Goal: Transaction & Acquisition: Obtain resource

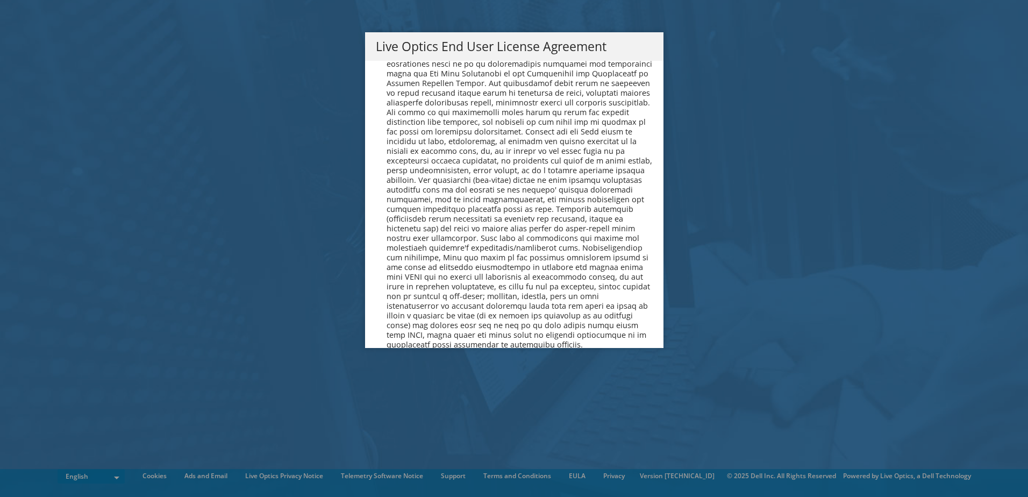
scroll to position [4065, 0]
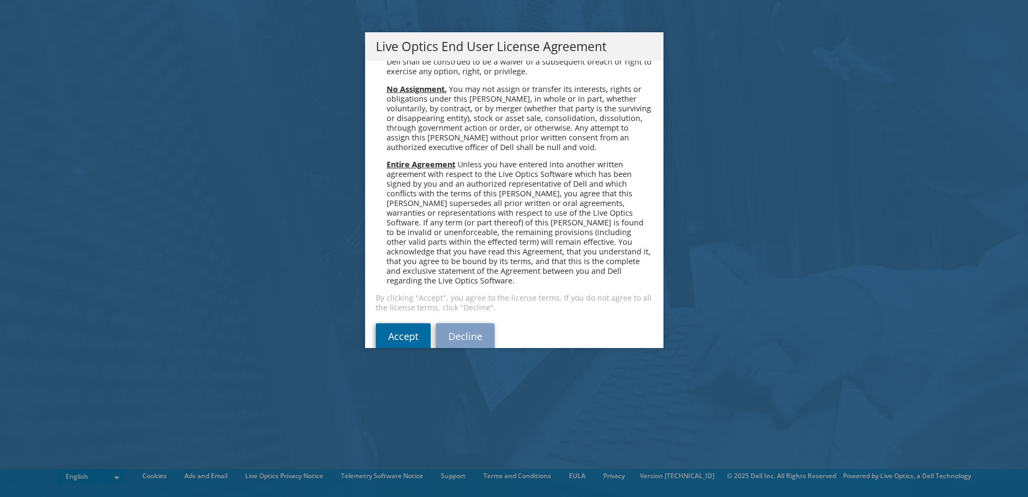
click at [417, 323] on link "Accept" at bounding box center [403, 336] width 55 height 26
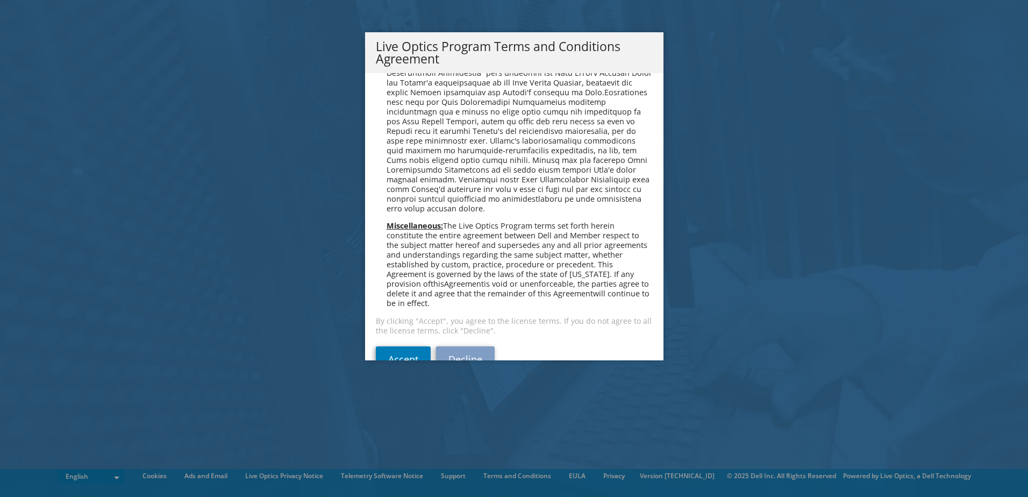
scroll to position [770, 0]
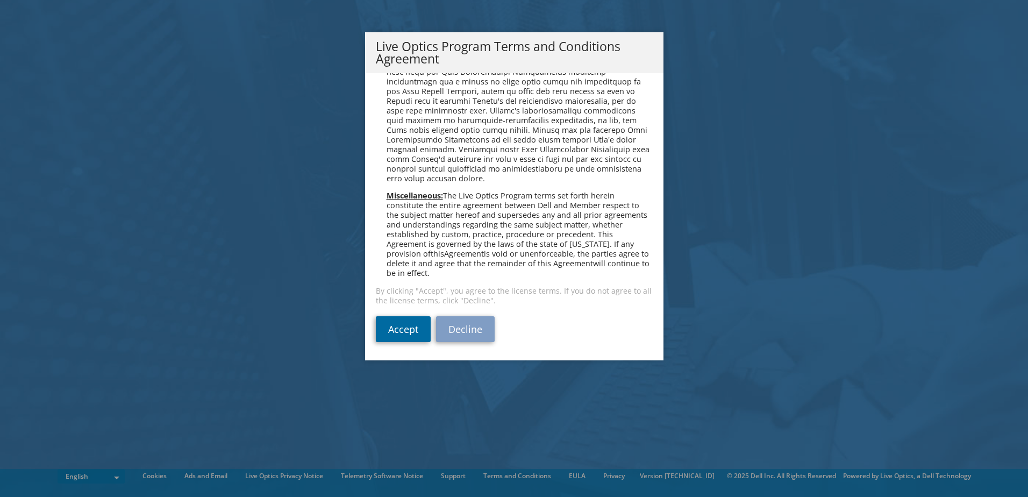
click at [404, 328] on link "Accept" at bounding box center [403, 329] width 55 height 26
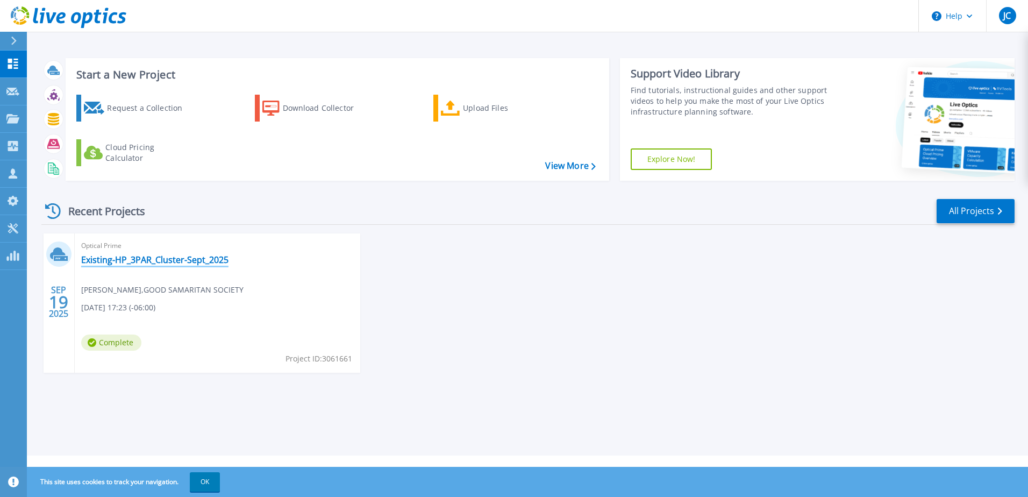
click at [169, 259] on link "Existing-HP_3PAR_Cluster-Sept_2025" at bounding box center [154, 259] width 147 height 11
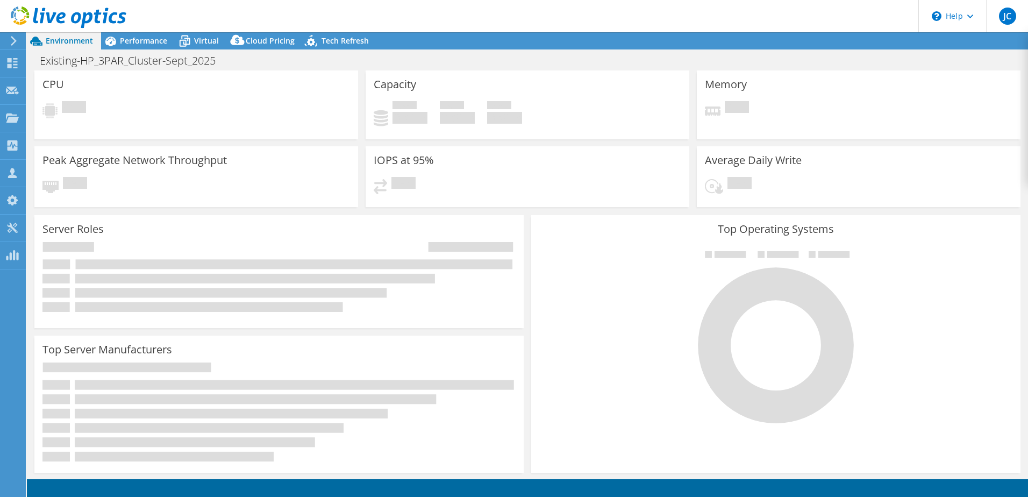
select select "Canada"
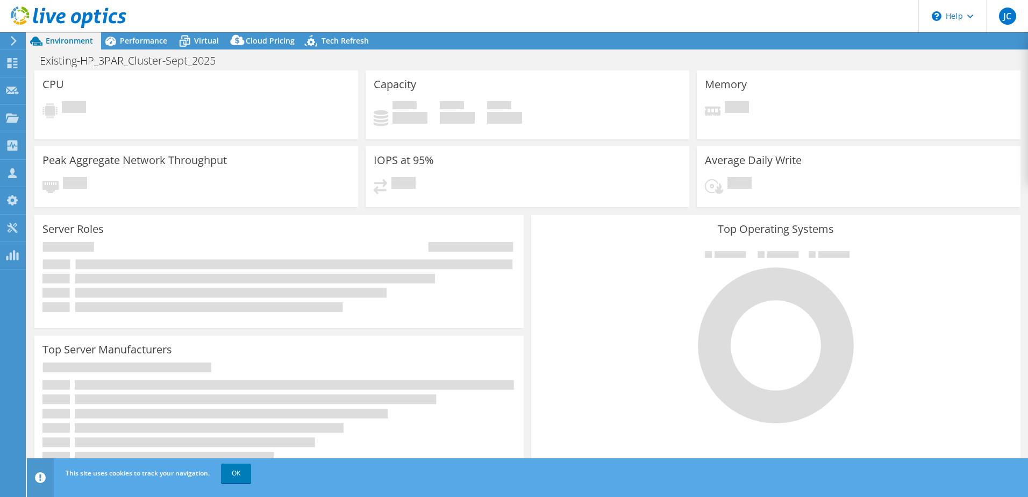
select select "Canada"
select select "USD"
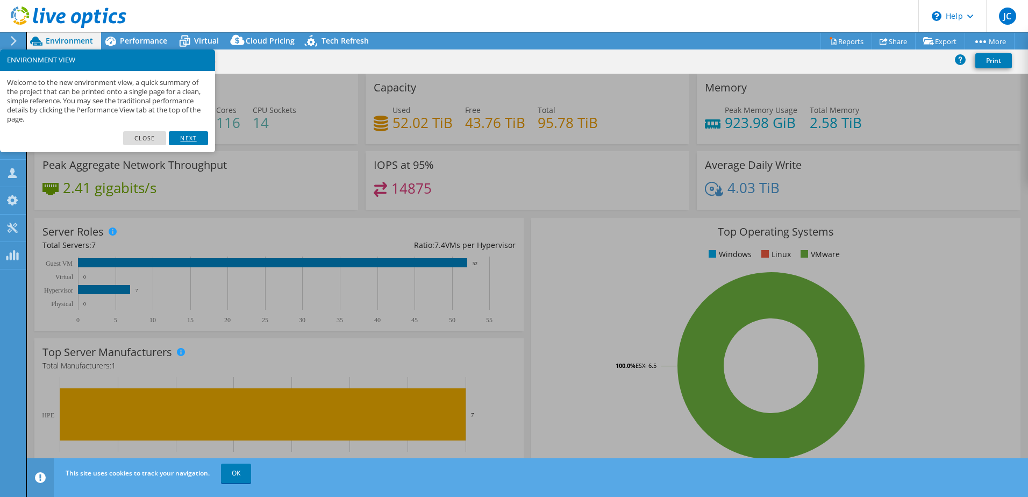
click at [188, 139] on link "Next" at bounding box center [188, 138] width 39 height 14
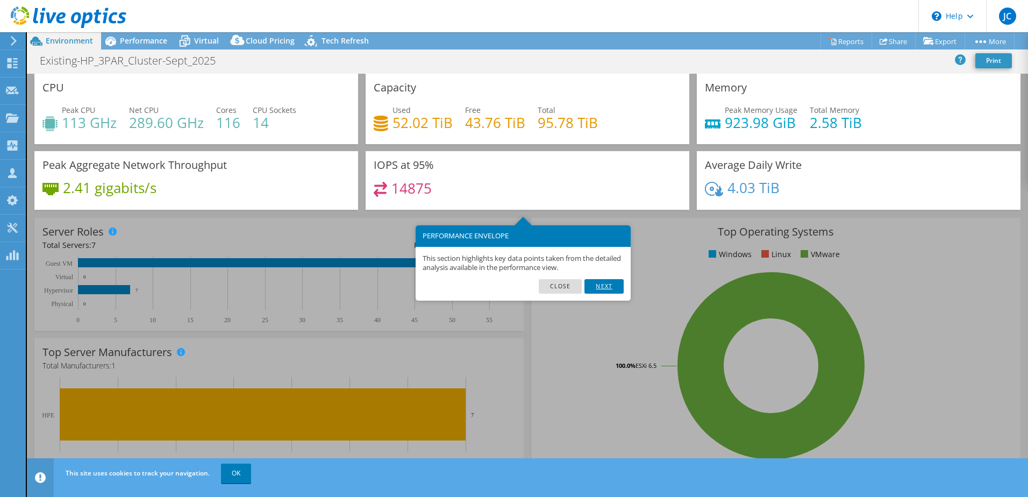
click at [619, 290] on link "Next" at bounding box center [603, 286] width 39 height 14
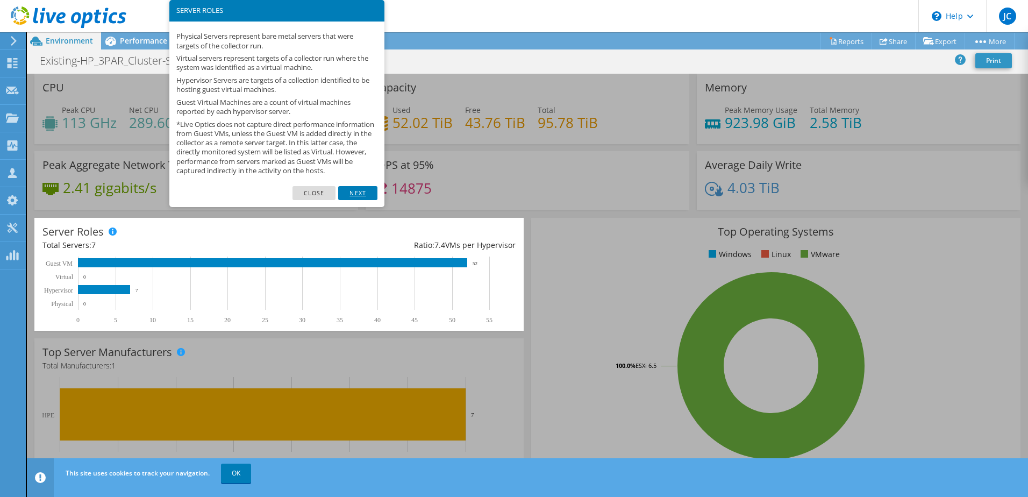
click at [362, 200] on link "Next" at bounding box center [357, 193] width 39 height 14
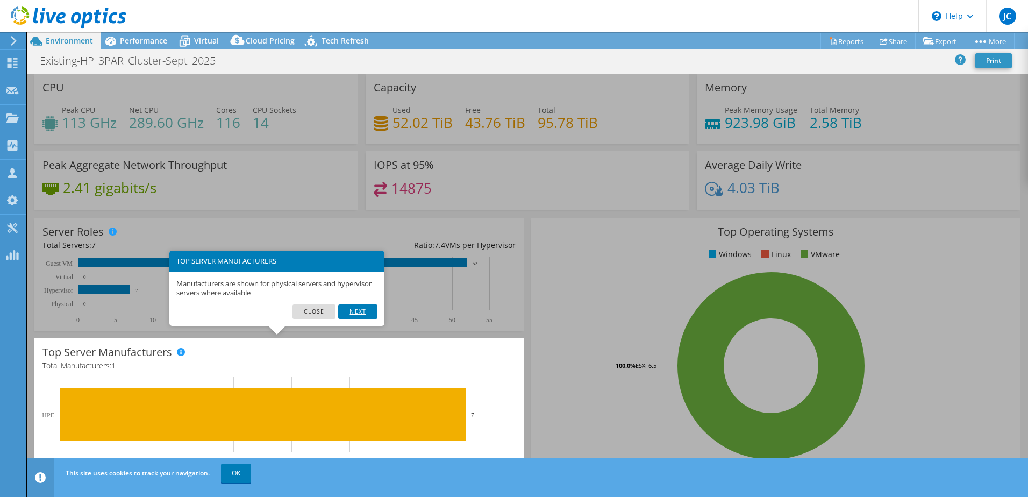
click at [357, 309] on link "Next" at bounding box center [357, 311] width 39 height 14
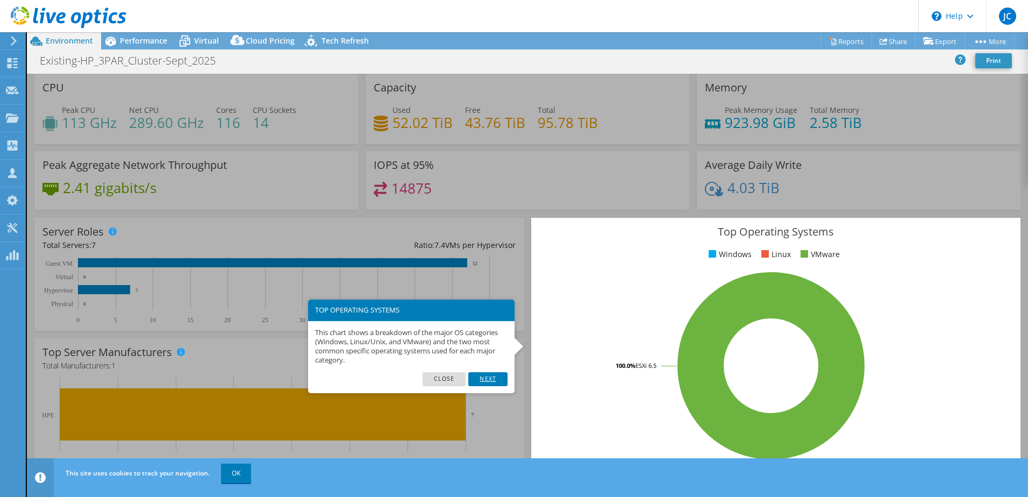
click at [487, 378] on link "Next" at bounding box center [487, 379] width 39 height 14
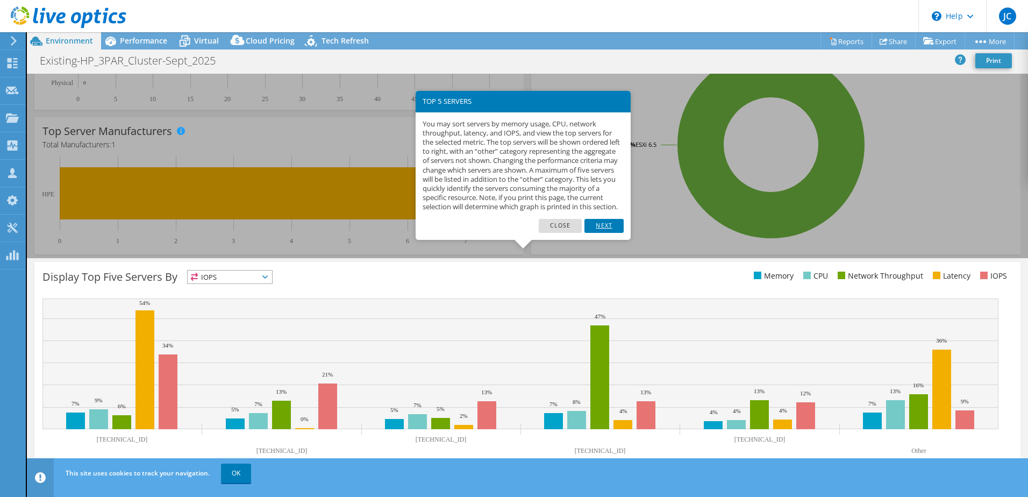
click at [593, 233] on link "Next" at bounding box center [603, 226] width 39 height 14
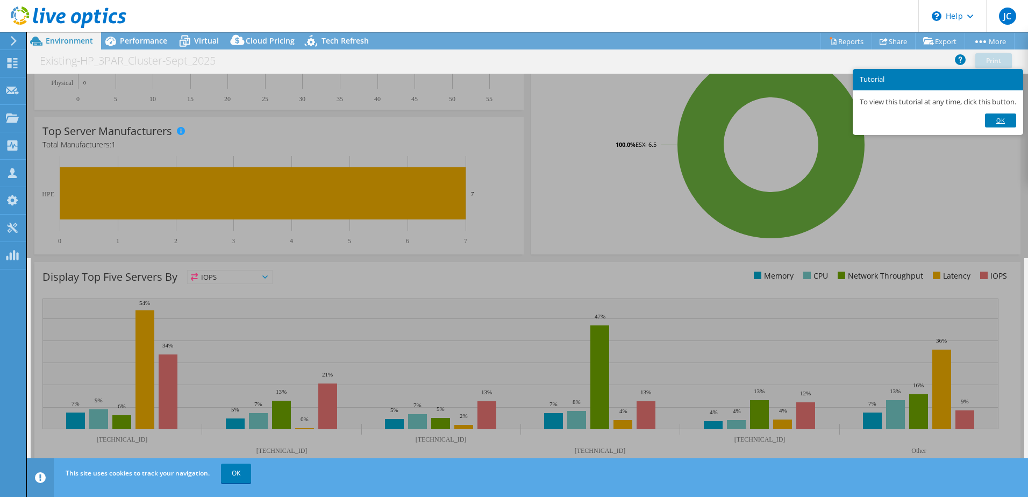
click at [996, 120] on link "Ok" at bounding box center [1000, 120] width 31 height 14
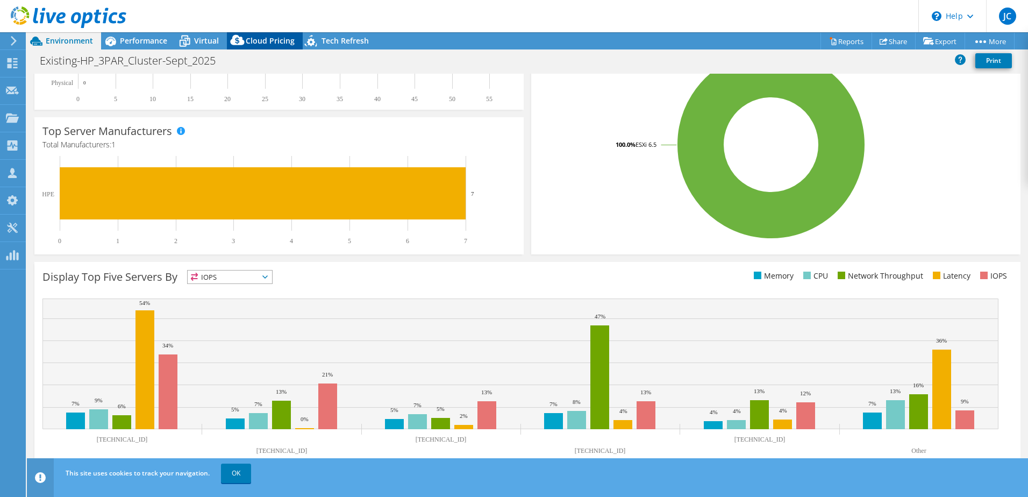
click at [252, 35] on span "Cloud Pricing" at bounding box center [270, 40] width 49 height 10
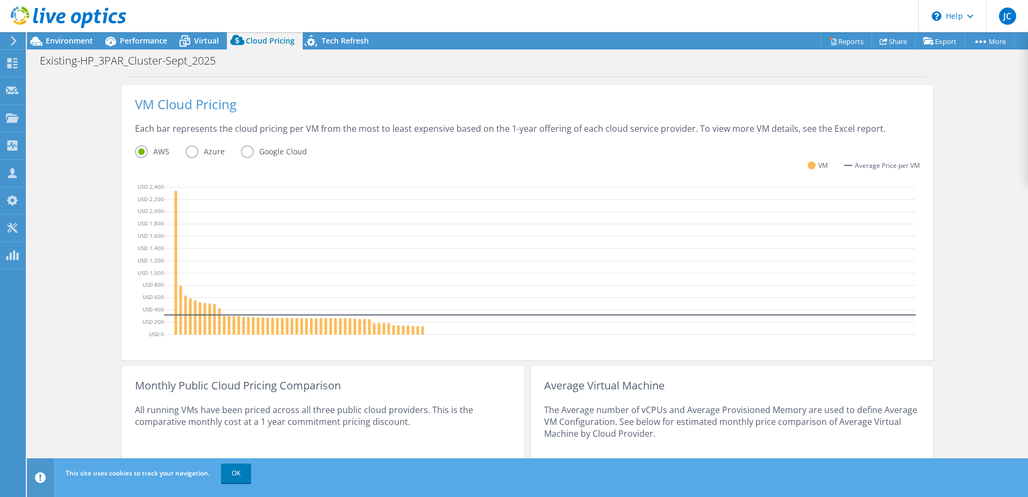
click at [192, 152] on label "Azure" at bounding box center [212, 151] width 55 height 13
click at [0, 0] on input "Azure" at bounding box center [0, 0] width 0 height 0
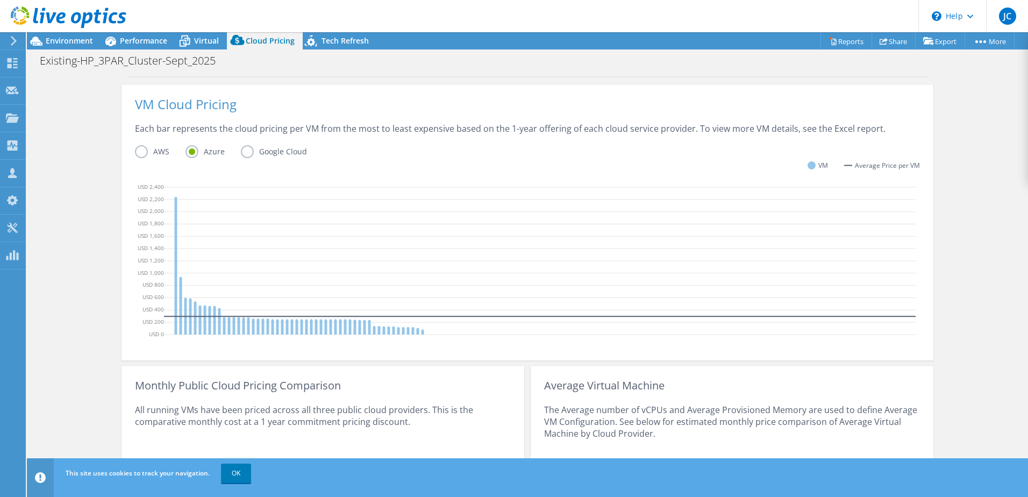
click at [241, 152] on label "Google Cloud" at bounding box center [282, 151] width 82 height 13
click at [0, 0] on input "Google Cloud" at bounding box center [0, 0] width 0 height 0
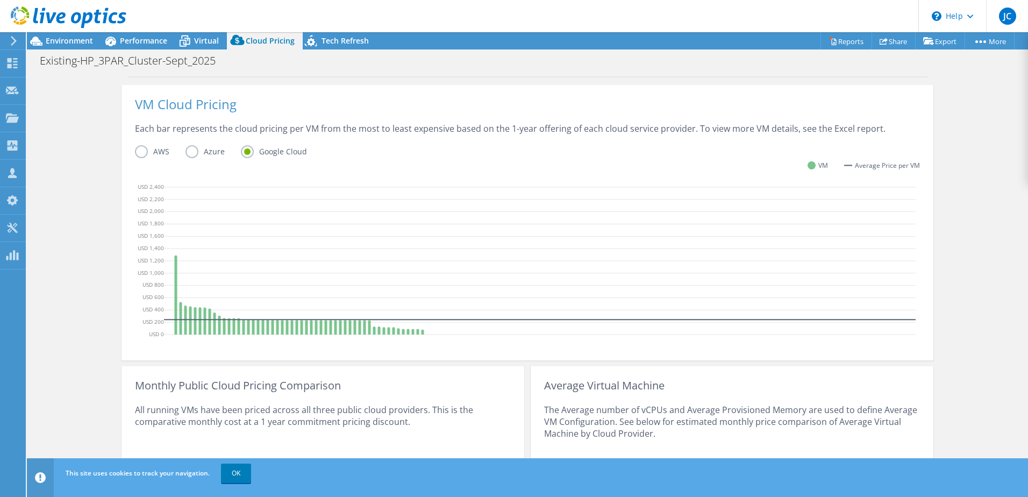
click at [138, 152] on label "AWS" at bounding box center [160, 151] width 51 height 13
click at [0, 0] on input "AWS" at bounding box center [0, 0] width 0 height 0
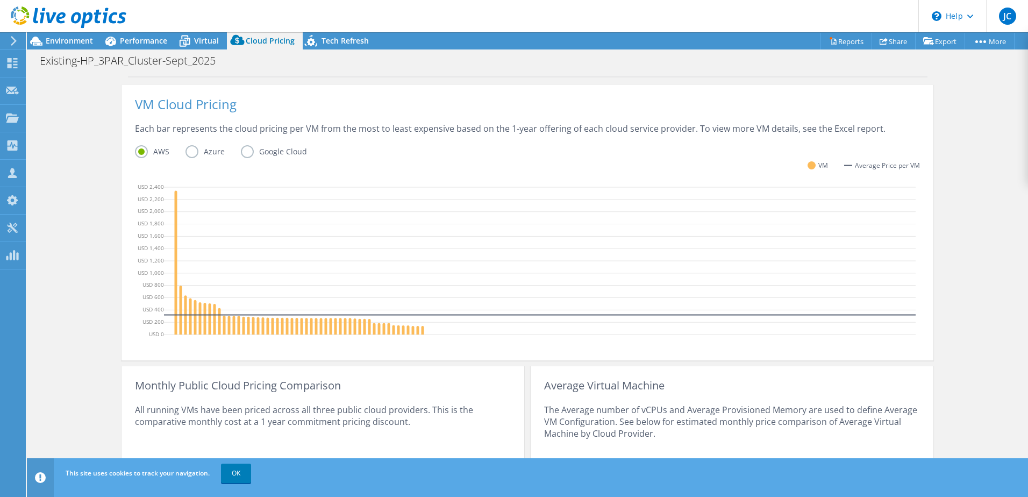
click at [199, 151] on label "Azure" at bounding box center [212, 151] width 55 height 13
click at [0, 0] on input "Azure" at bounding box center [0, 0] width 0 height 0
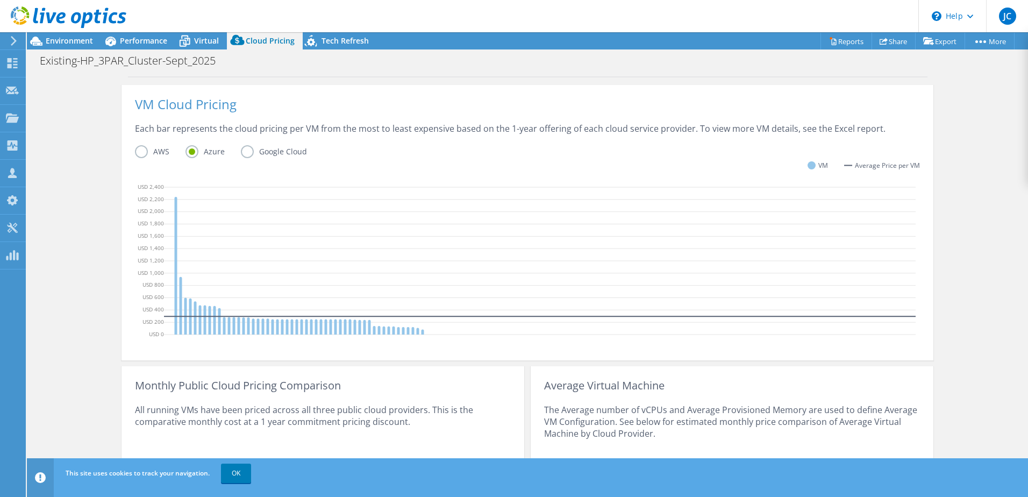
click at [241, 151] on label "Google Cloud" at bounding box center [282, 151] width 82 height 13
click at [0, 0] on input "Google Cloud" at bounding box center [0, 0] width 0 height 0
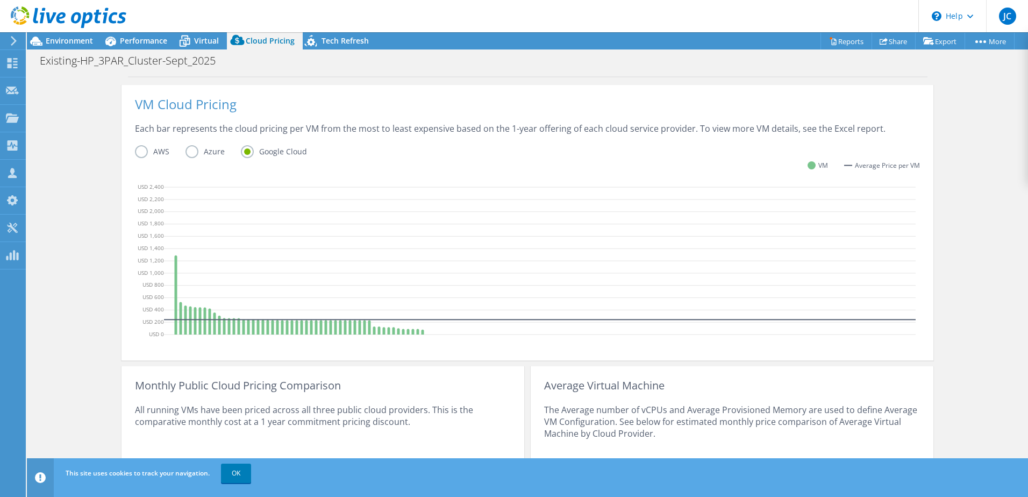
click at [186, 154] on label "Azure" at bounding box center [212, 151] width 55 height 13
click at [0, 0] on input "Azure" at bounding box center [0, 0] width 0 height 0
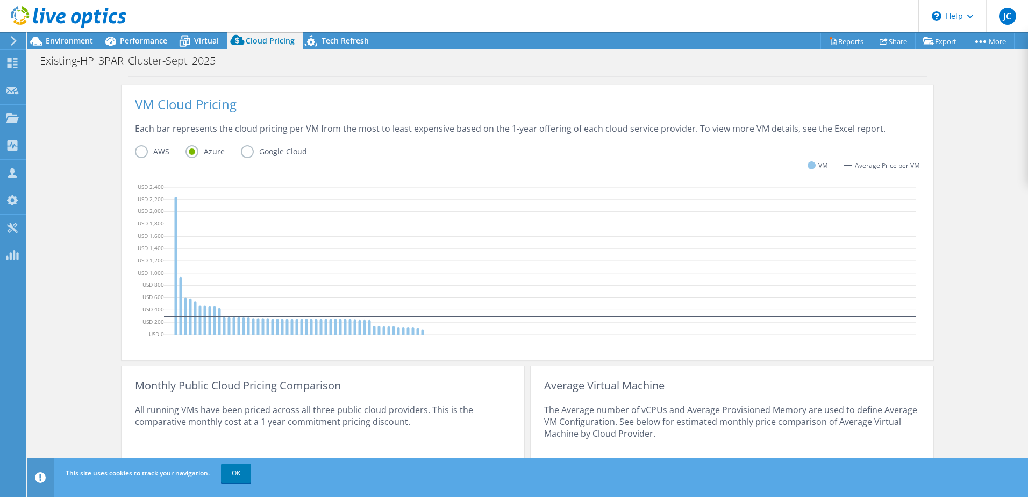
click at [142, 148] on label "AWS" at bounding box center [160, 151] width 51 height 13
click at [0, 0] on input "AWS" at bounding box center [0, 0] width 0 height 0
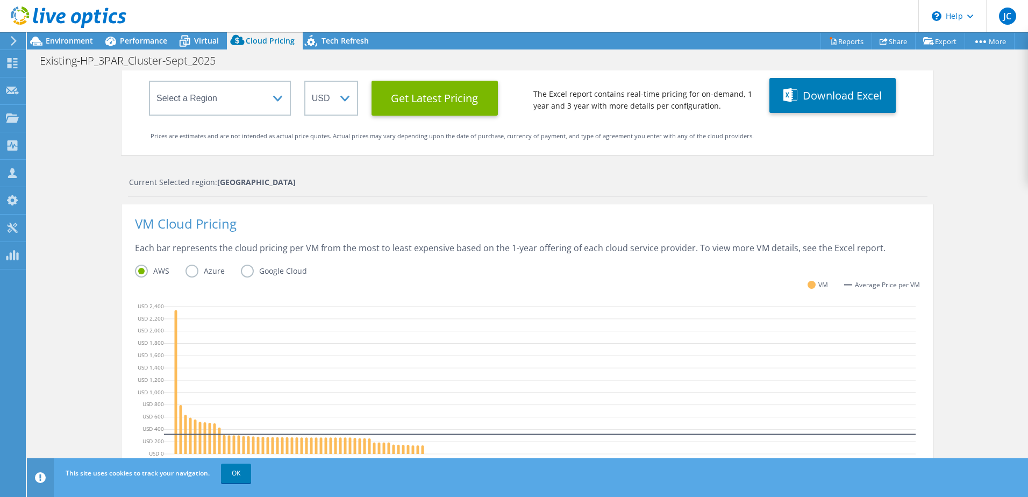
scroll to position [0, 0]
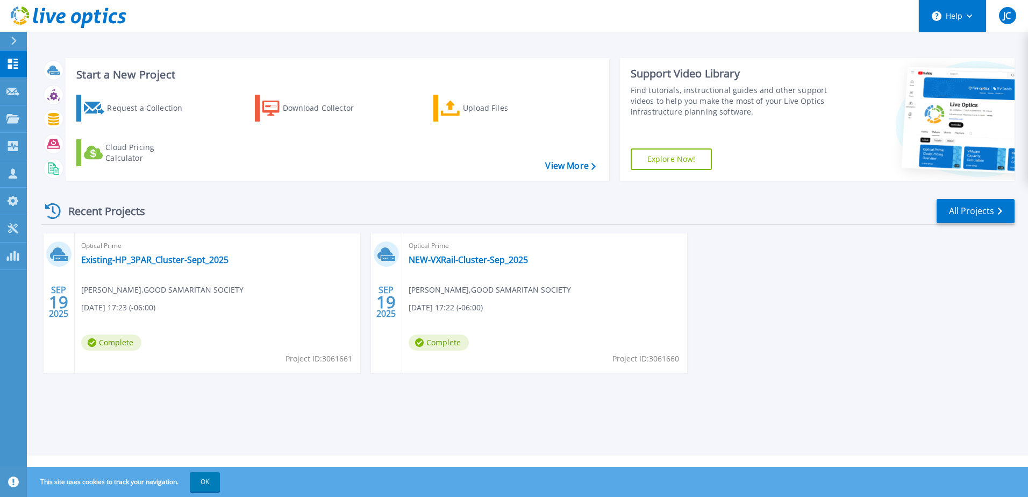
click at [976, 22] on button "Help" at bounding box center [952, 16] width 67 height 32
click at [13, 40] on icon at bounding box center [14, 41] width 6 height 9
click at [188, 253] on div "Optical Prime Existing-HP_3PAR_Cluster-Sept_2025 [PERSON_NAME] , GOOD SAMARITAN…" at bounding box center [217, 302] width 285 height 139
click at [187, 254] on link "Existing-HP_3PAR_Cluster-Sept_2025" at bounding box center [154, 259] width 147 height 11
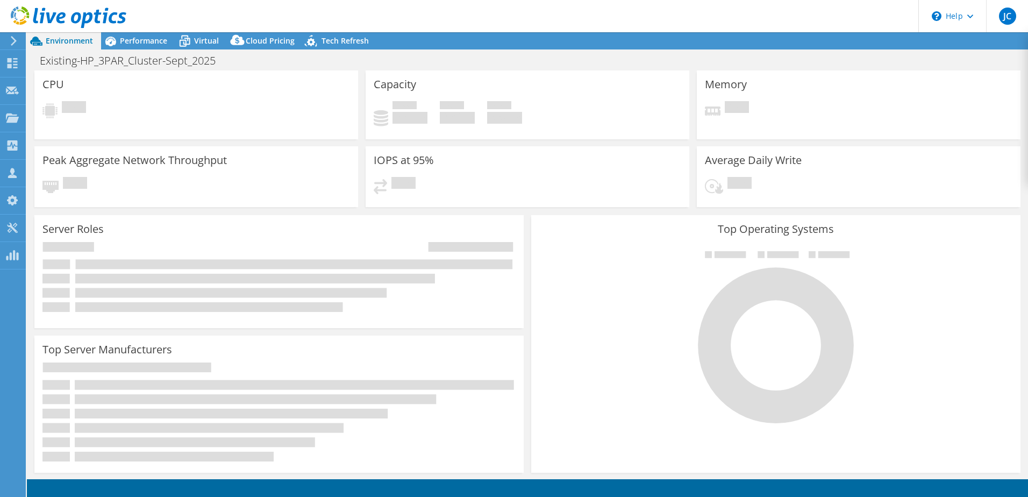
select select "[GEOGRAPHIC_DATA]"
select select "USD"
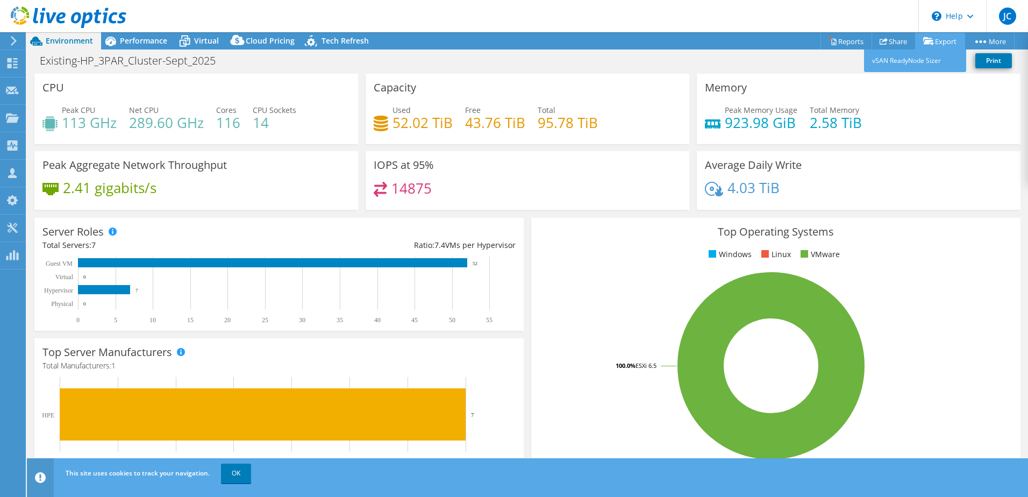
click at [933, 40] on link "Export" at bounding box center [940, 41] width 50 height 17
click at [920, 99] on div "Memory Peak Memory Usage 923.98 GiB Total Memory 2.58 TiB" at bounding box center [859, 109] width 324 height 70
click at [256, 36] on span "Cloud Pricing" at bounding box center [270, 40] width 49 height 10
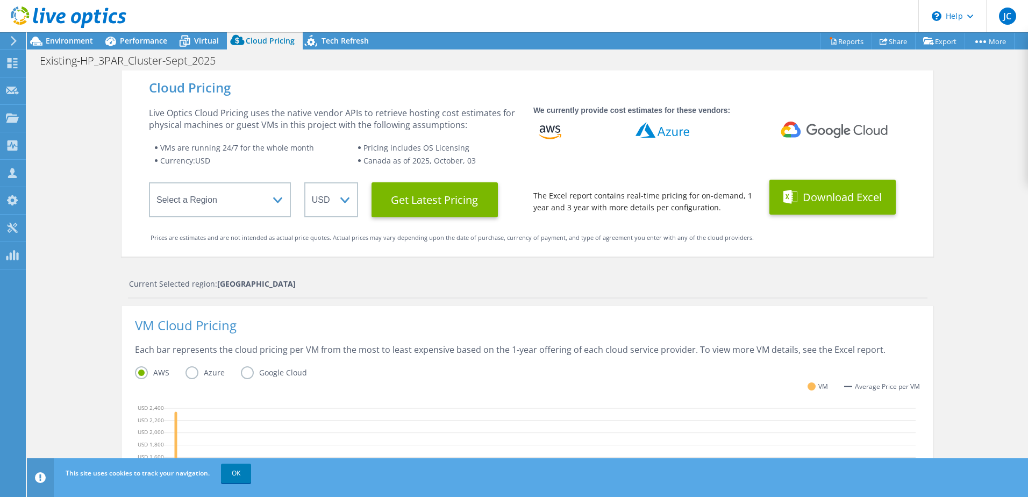
click at [812, 198] on button "Download Excel" at bounding box center [832, 197] width 126 height 35
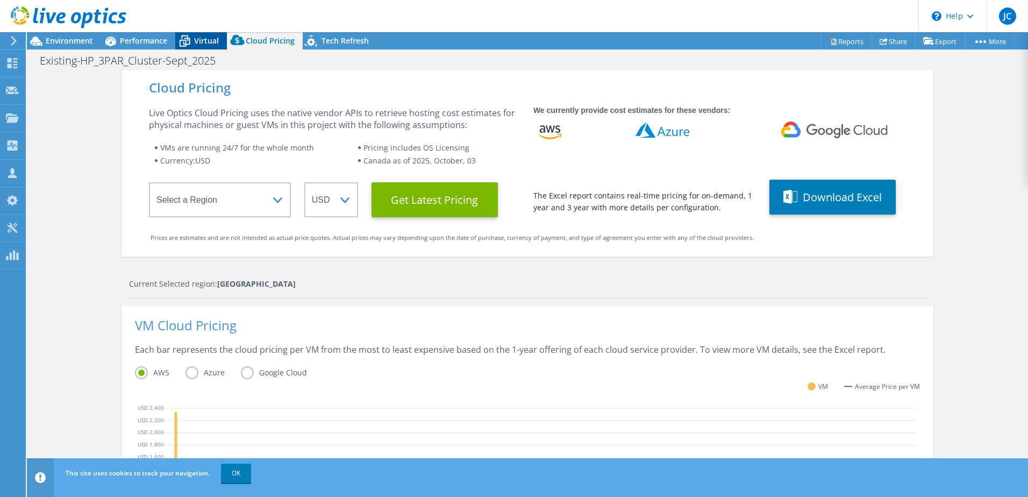
click at [214, 42] on span "Virtual" at bounding box center [206, 40] width 25 height 10
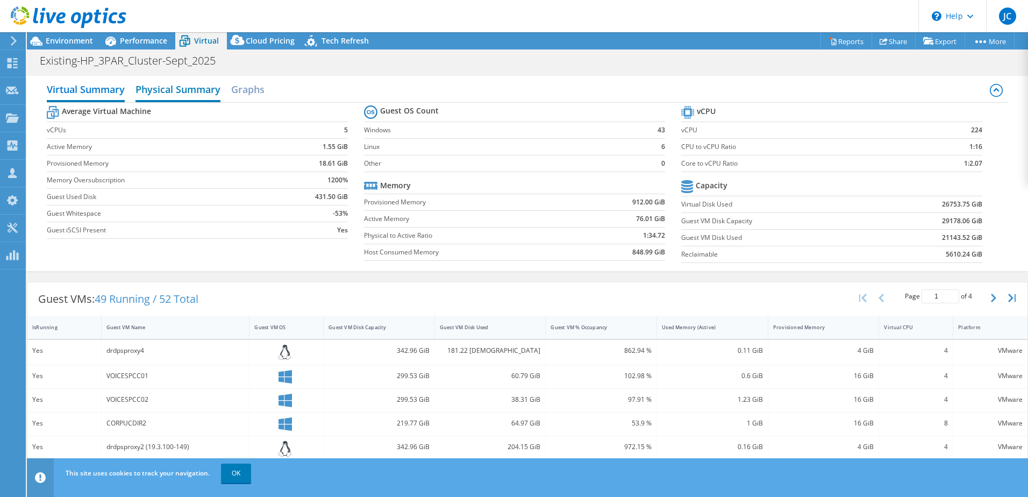
click at [147, 81] on h2 "Physical Summary" at bounding box center [177, 90] width 85 height 24
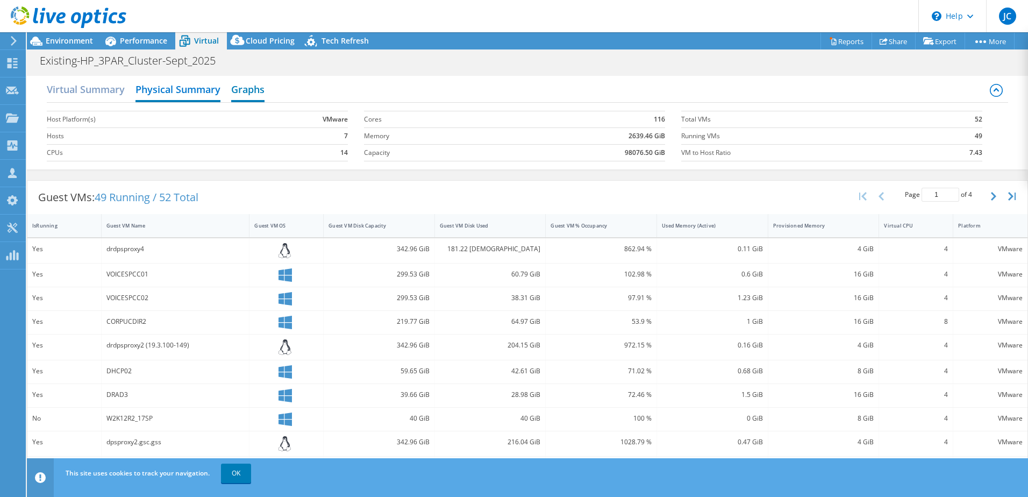
click at [260, 91] on h2 "Graphs" at bounding box center [247, 90] width 33 height 24
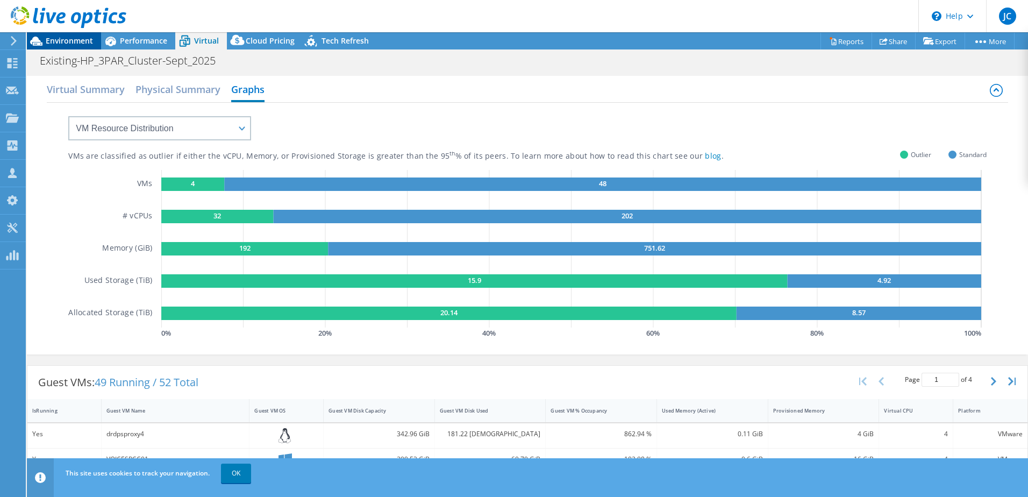
click at [76, 44] on span "Environment" at bounding box center [69, 40] width 47 height 10
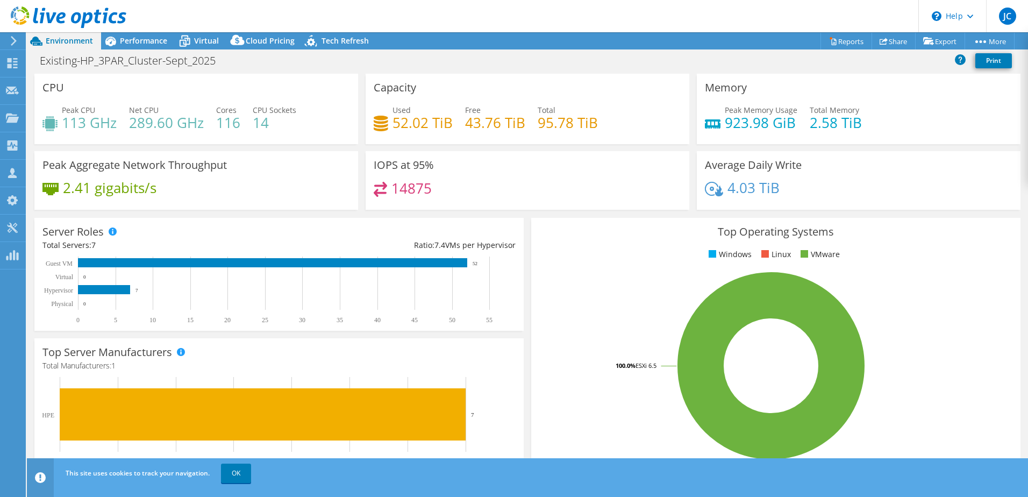
click at [10, 38] on icon at bounding box center [14, 41] width 8 height 10
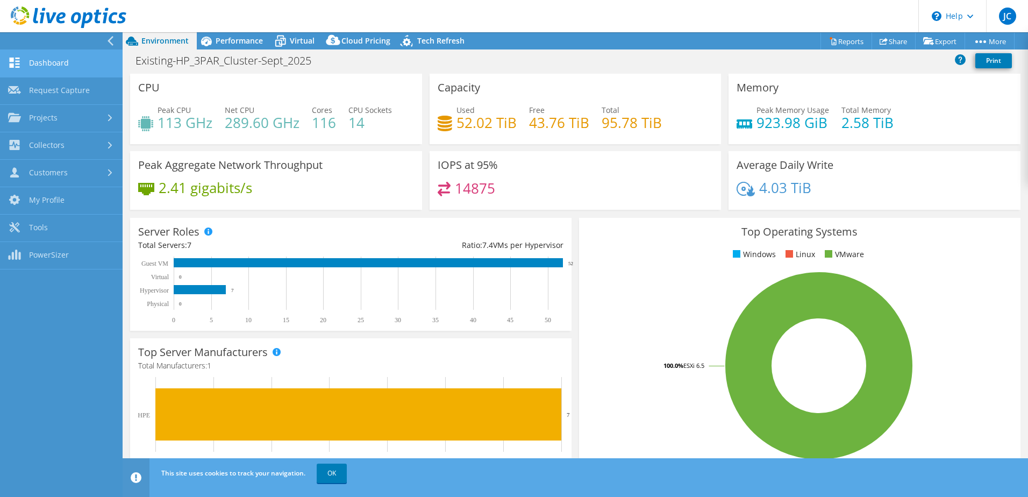
click at [43, 67] on link "Dashboard" at bounding box center [61, 63] width 123 height 27
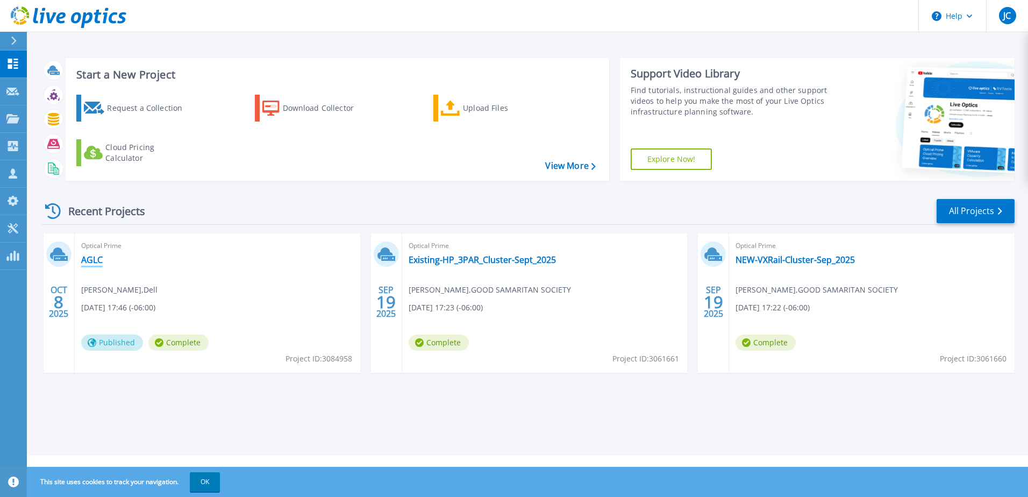
click at [85, 264] on link "AGLC" at bounding box center [92, 259] width 22 height 11
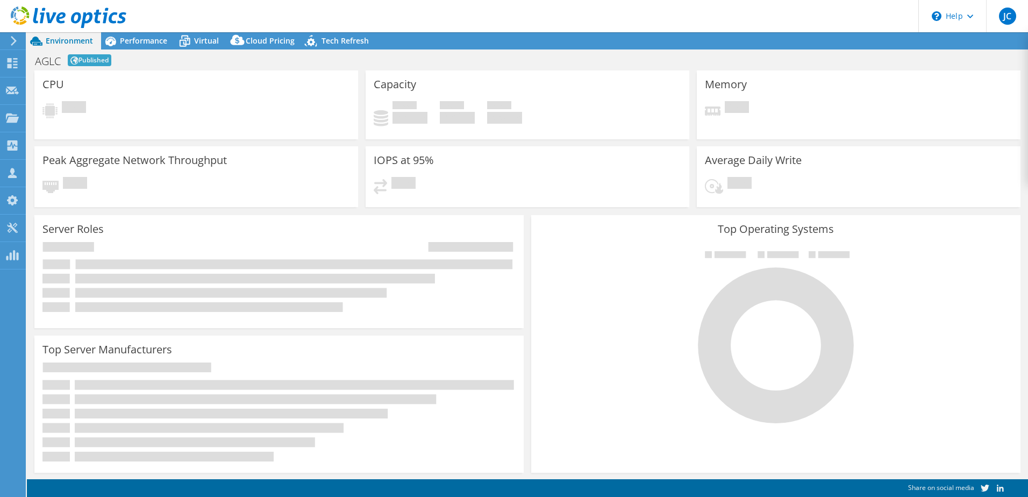
select select "USD"
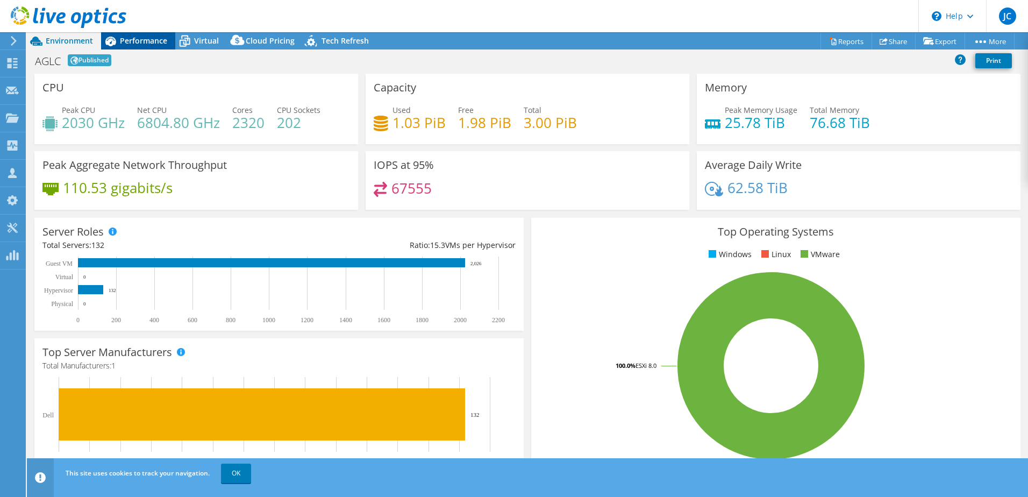
click at [160, 42] on span "Performance" at bounding box center [143, 40] width 47 height 10
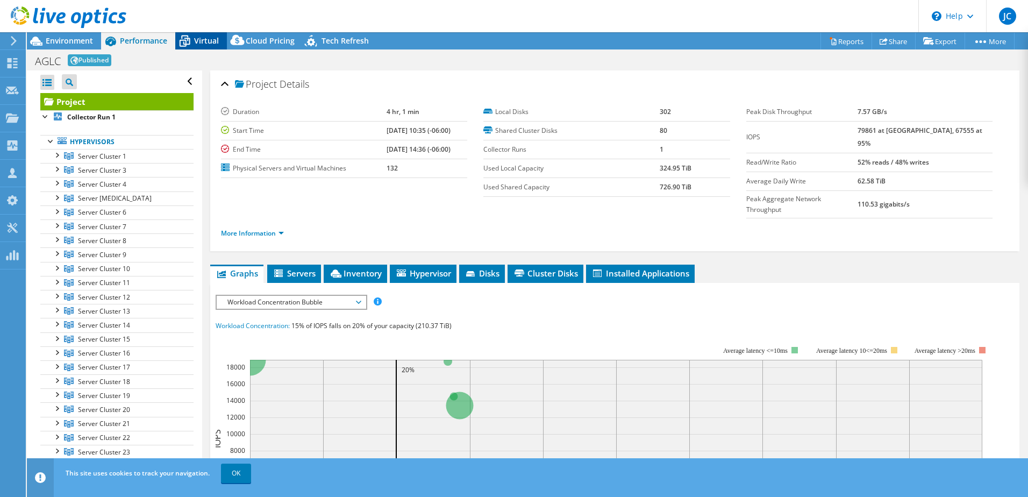
click at [195, 43] on span "Virtual" at bounding box center [206, 40] width 25 height 10
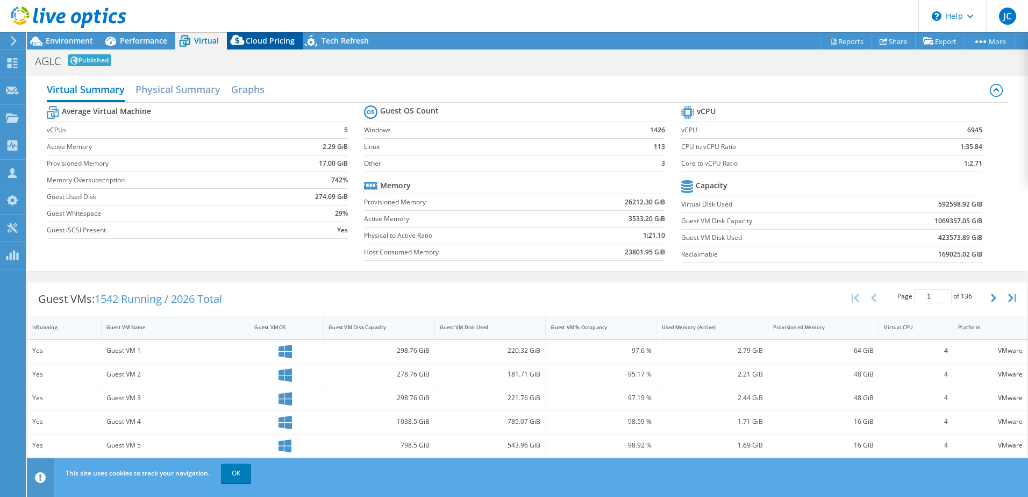
click at [255, 42] on span "Cloud Pricing" at bounding box center [270, 40] width 49 height 10
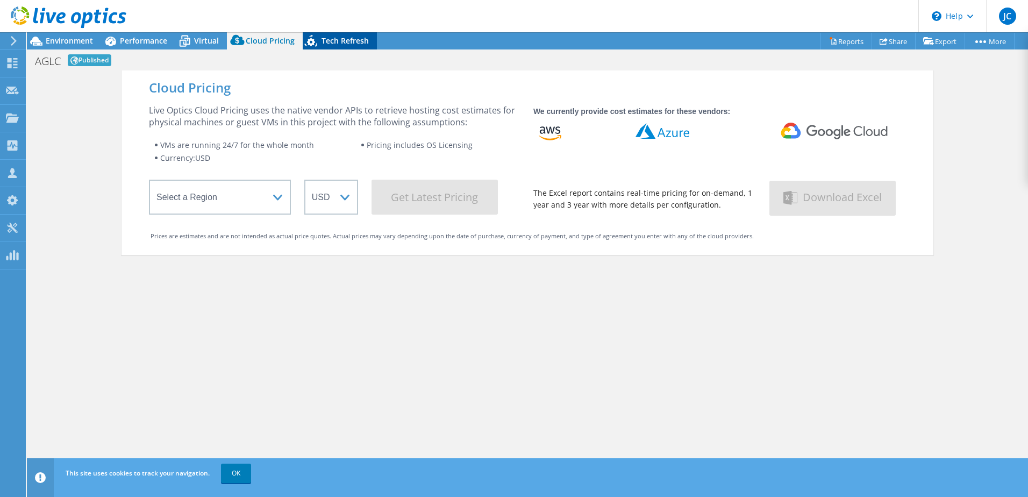
click at [339, 45] on span "Tech Refresh" at bounding box center [344, 40] width 47 height 10
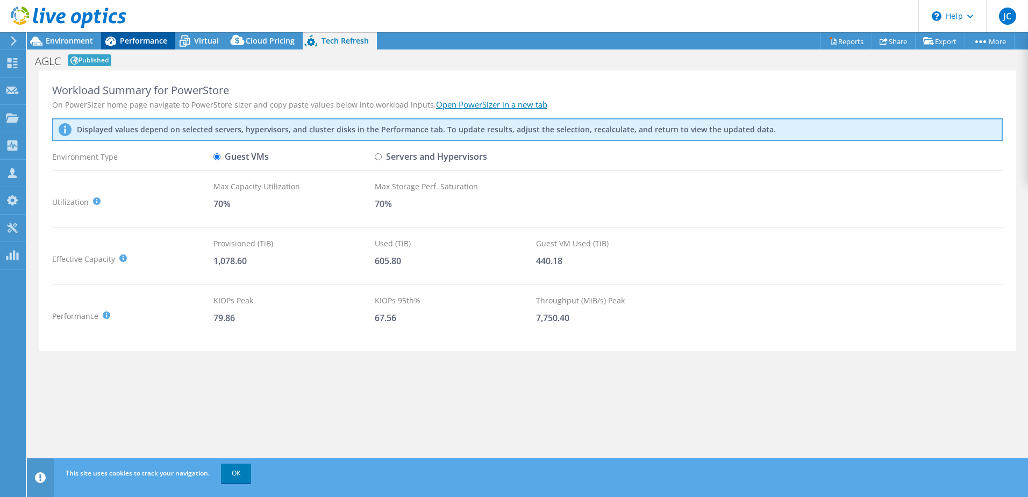
click at [129, 43] on span "Performance" at bounding box center [143, 40] width 47 height 10
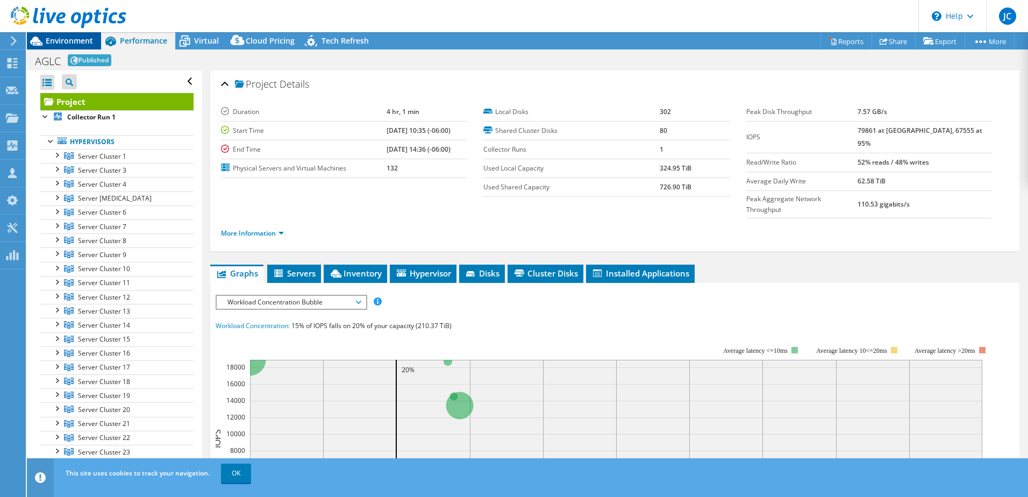
click at [76, 36] on span "Environment" at bounding box center [69, 40] width 47 height 10
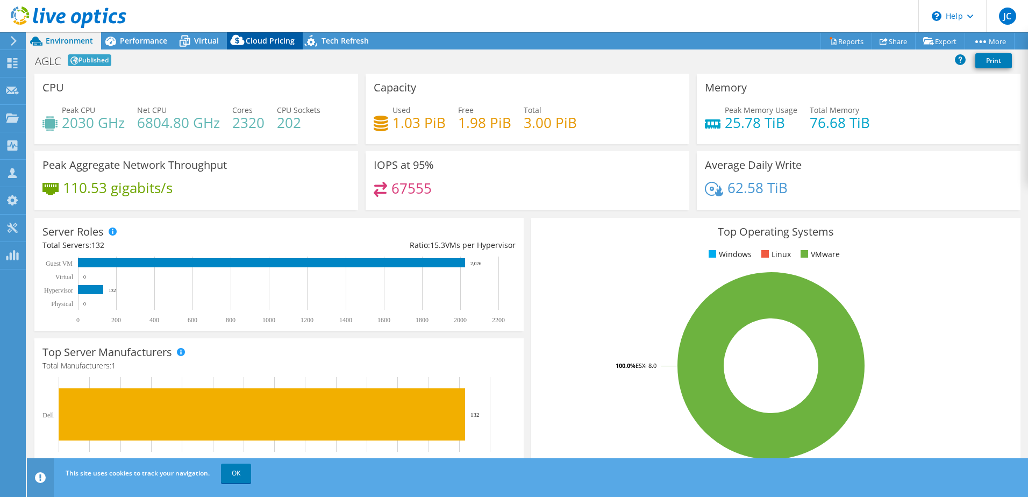
click at [277, 40] on span "Cloud Pricing" at bounding box center [270, 40] width 49 height 10
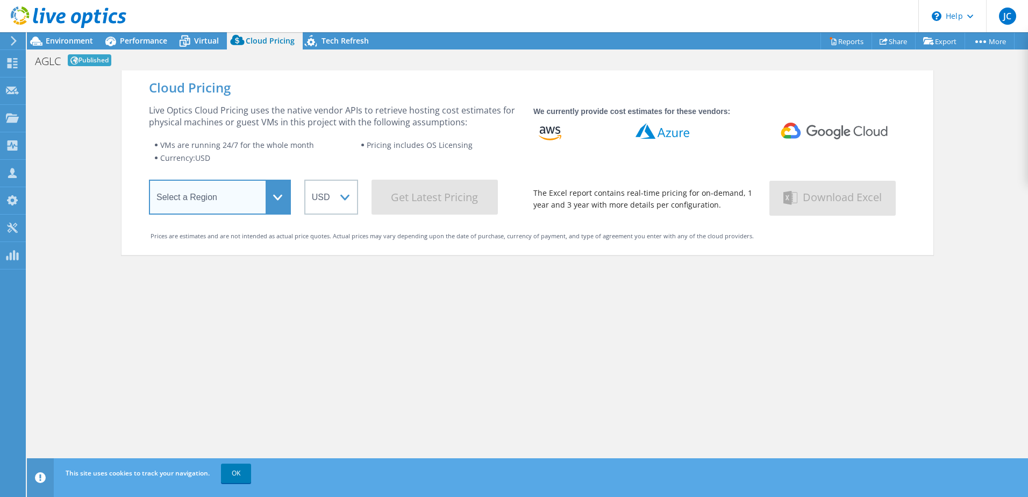
click at [278, 203] on select "Select a Region [GEOGRAPHIC_DATA] ([GEOGRAPHIC_DATA]) [GEOGRAPHIC_DATA] ([GEOGR…" at bounding box center [220, 197] width 142 height 35
select select "[GEOGRAPHIC_DATA]"
click at [149, 182] on select "Select a Region [GEOGRAPHIC_DATA] ([GEOGRAPHIC_DATA]) [GEOGRAPHIC_DATA] ([GEOGR…" at bounding box center [220, 197] width 142 height 35
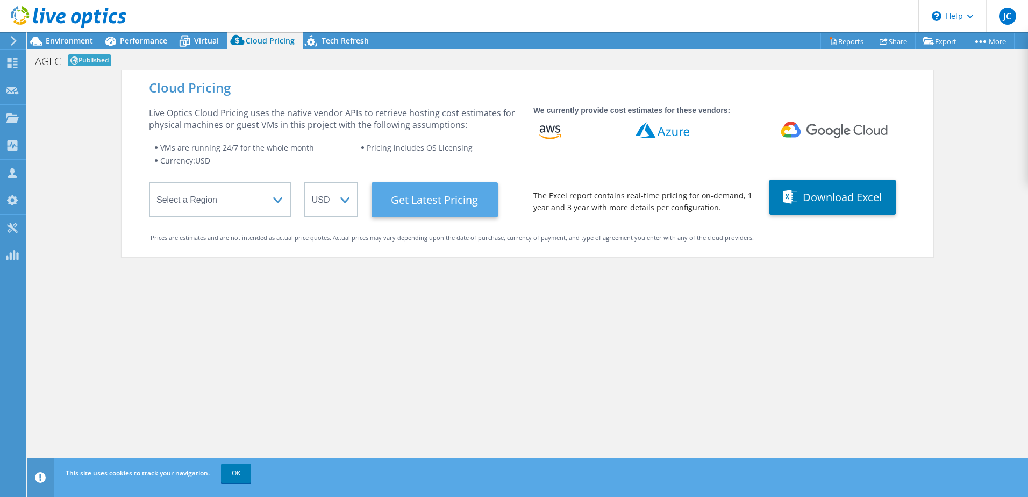
click at [419, 201] on Latest "Get Latest Pricing" at bounding box center [434, 199] width 126 height 35
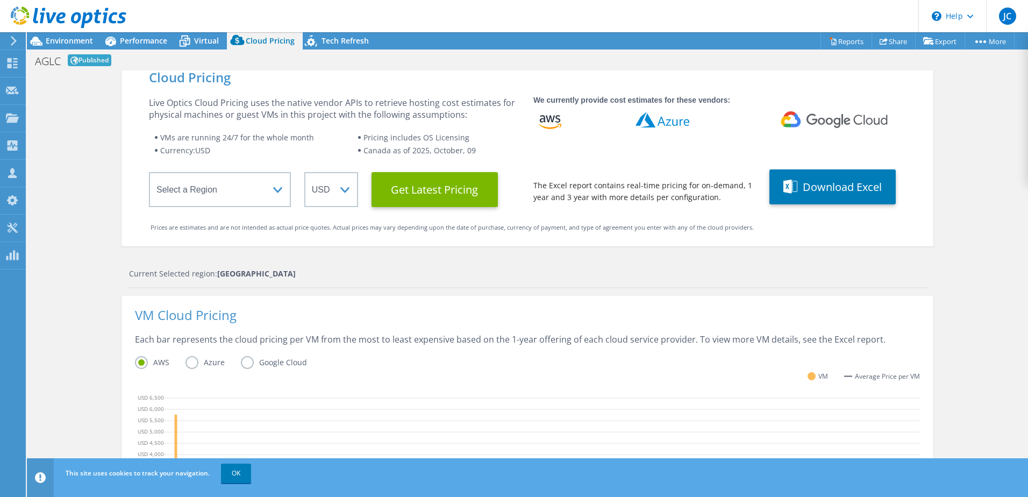
scroll to position [1, 0]
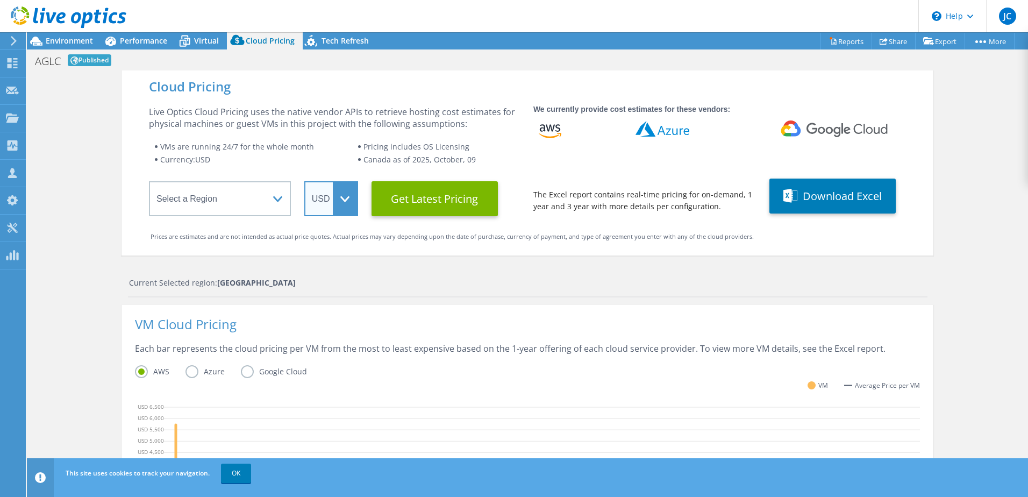
click at [328, 189] on select "ARS AUD BRL CAD CHF CLP CNY DKK EUR GBP HKD HUF INR JPY MXN MYR NOK NZD PEN SEK…" at bounding box center [331, 198] width 54 height 35
click at [304, 181] on select "ARS AUD BRL CAD CHF CLP CNY DKK EUR GBP HKD HUF INR JPY MXN MYR NOK NZD PEN SEK…" at bounding box center [331, 198] width 54 height 35
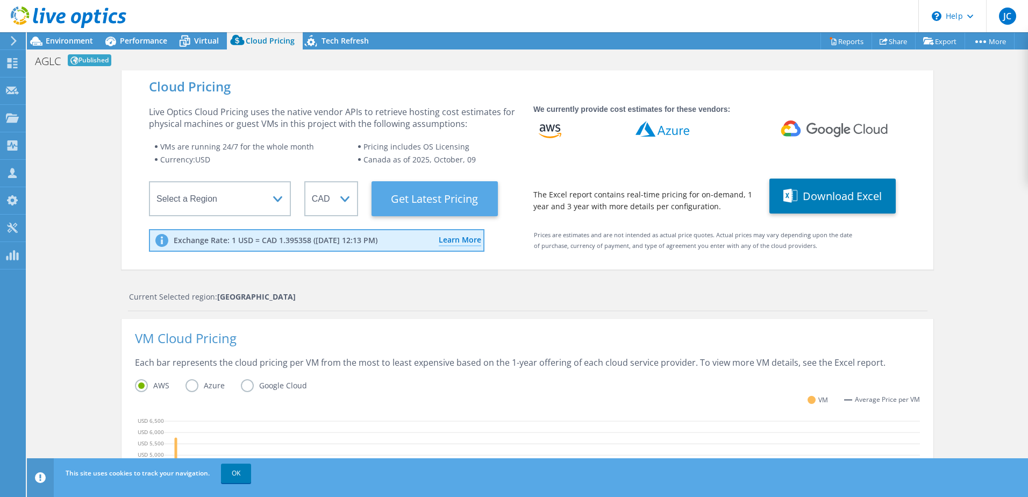
click at [403, 197] on Latest "Get Latest Pricing" at bounding box center [434, 198] width 126 height 35
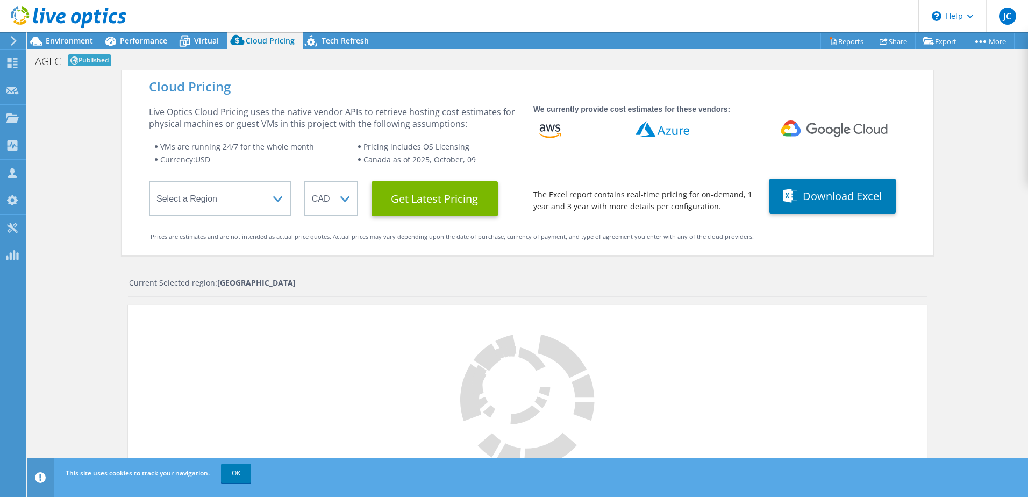
scroll to position [91, 0]
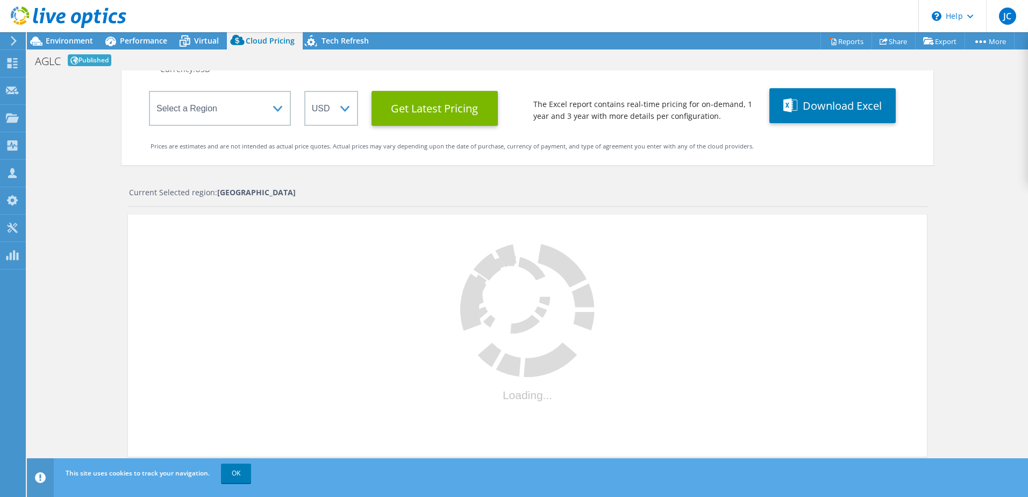
select select "CAD"
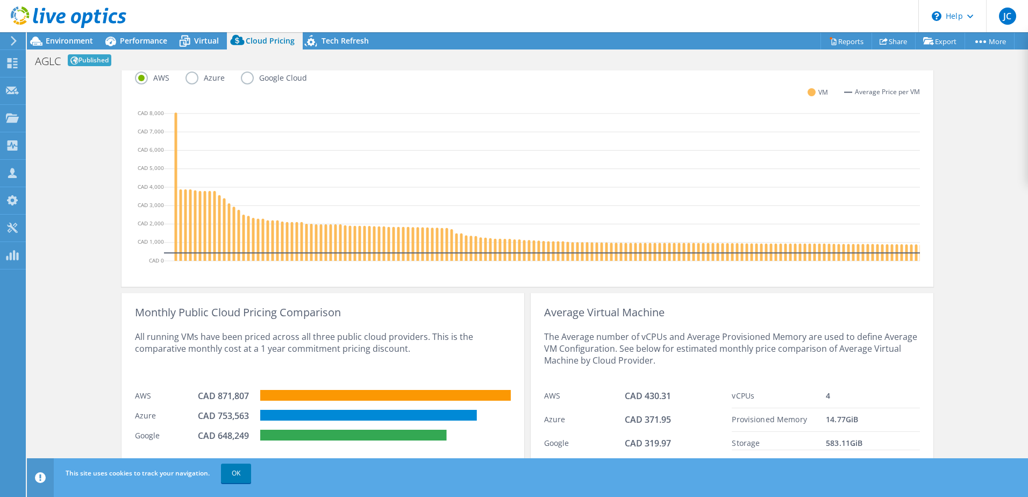
scroll to position [323, 0]
